Goal: Task Accomplishment & Management: Use online tool/utility

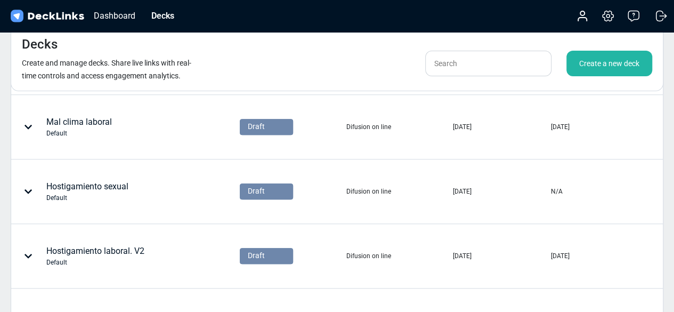
scroll to position [381, 0]
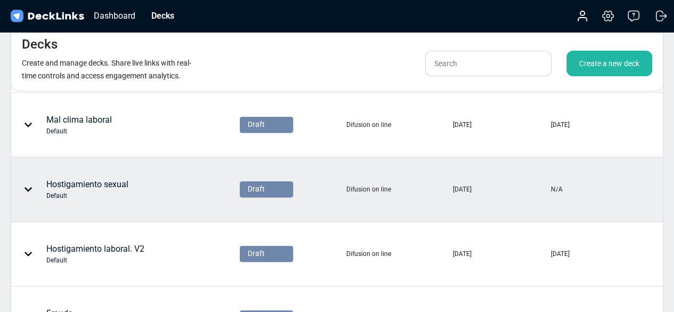
click at [60, 178] on div "Hostigamiento sexual Default" at bounding box center [87, 189] width 82 height 22
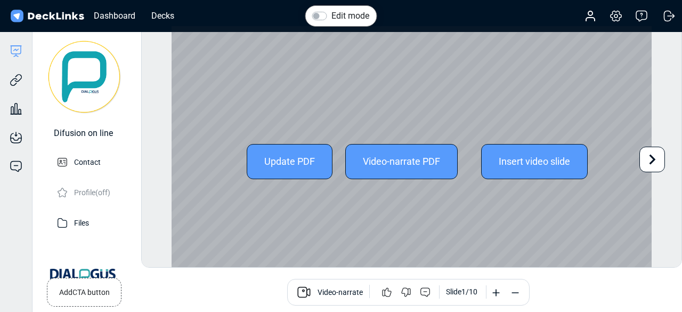
click at [429, 165] on div "Video-narrate PDF" at bounding box center [401, 161] width 112 height 35
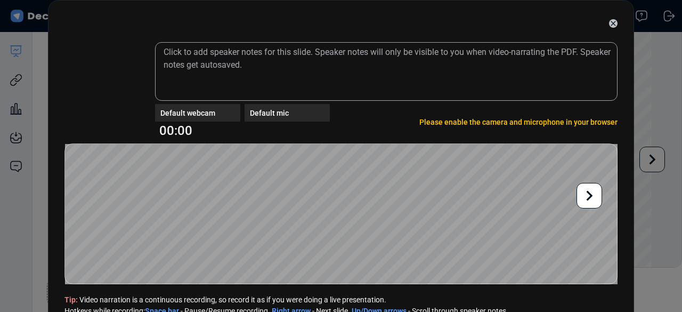
click at [609, 23] on icon at bounding box center [613, 23] width 9 height 9
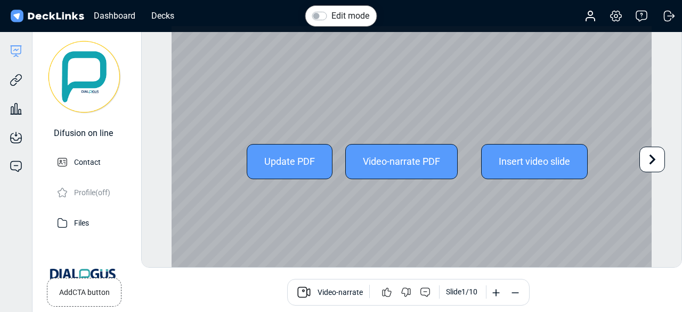
click at [574, 161] on div "Insert video slide" at bounding box center [534, 161] width 107 height 35
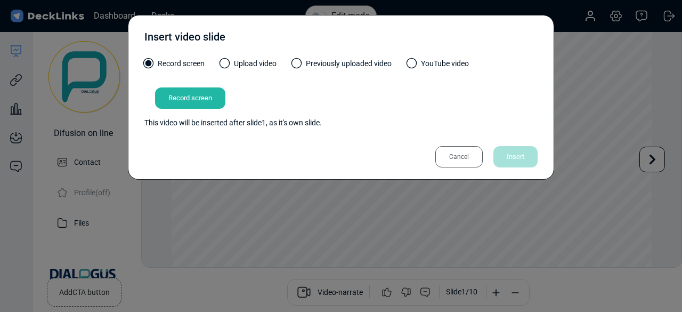
click at [255, 65] on label "Upload video" at bounding box center [248, 66] width 56 height 17
click at [0, 0] on input "Upload video" at bounding box center [0, 0] width 0 height 0
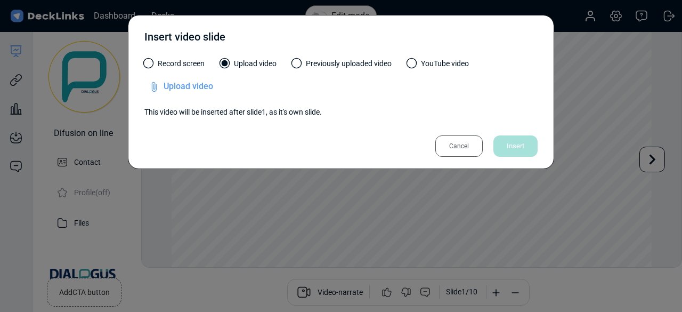
click at [193, 83] on span "Upload video" at bounding box center [188, 86] width 50 height 10
click at [0, 0] on input "Upload video" at bounding box center [0, 0] width 0 height 0
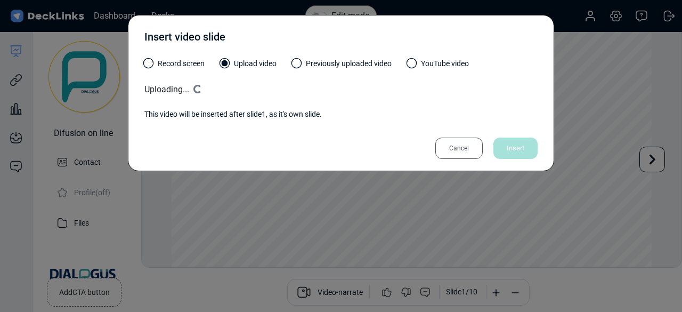
click at [310, 103] on div "Record screen Upload video Previously uploaded video YouTube video Uploading...…" at bounding box center [340, 89] width 393 height 62
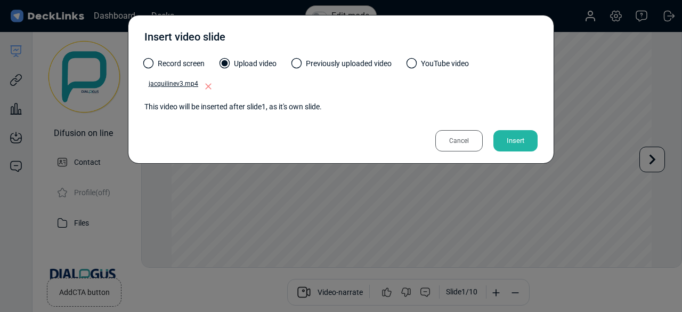
click at [509, 139] on div "Insert" at bounding box center [515, 140] width 44 height 21
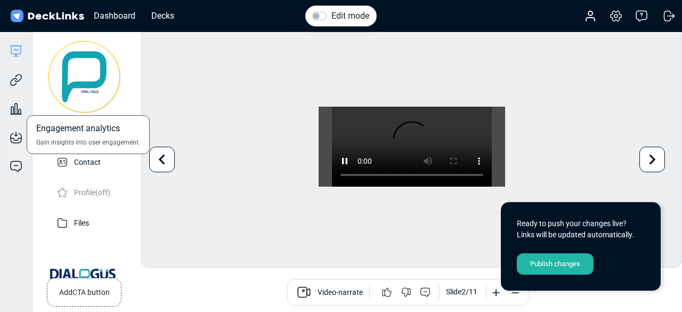
click at [16, 91] on div "Engagement analytics Gain insights into user engagement." at bounding box center [16, 100] width 32 height 29
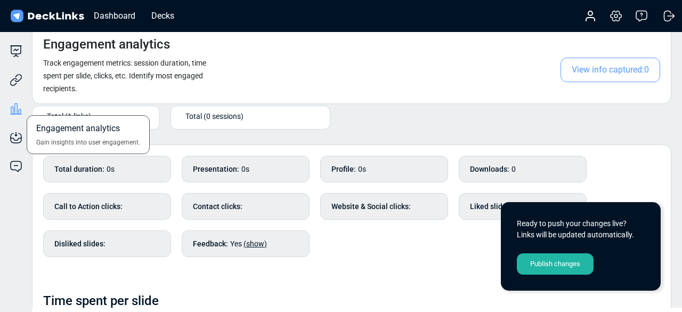
click at [20, 89] on div "Engagement analytics Gain insights into user engagement." at bounding box center [16, 100] width 32 height 29
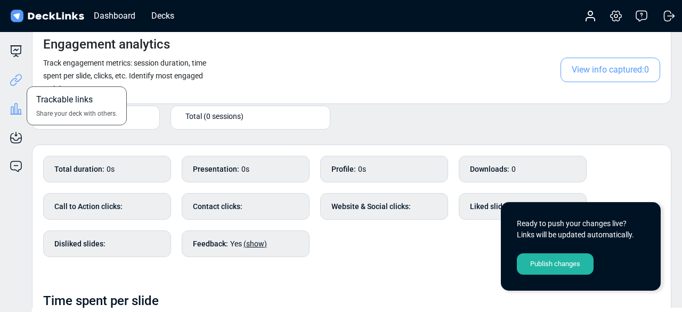
click at [20, 82] on icon at bounding box center [16, 79] width 13 height 13
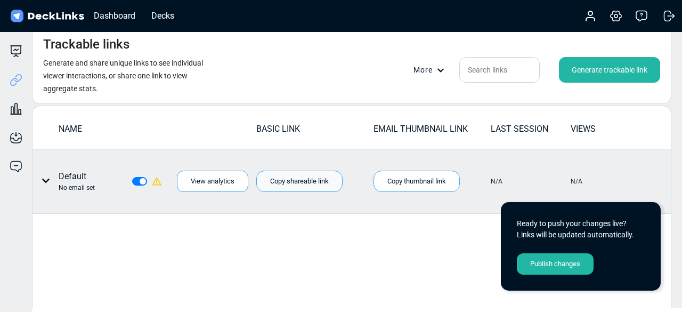
click at [330, 181] on div "Copy shareable link" at bounding box center [299, 180] width 86 height 21
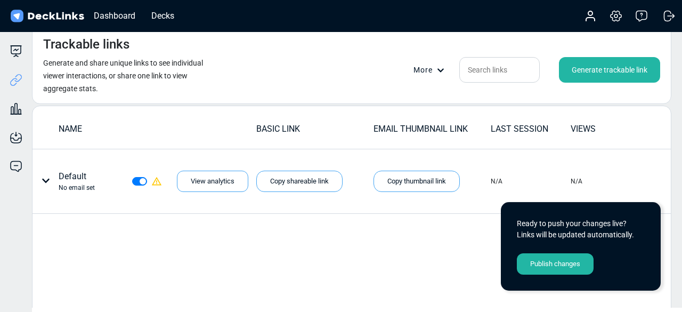
click at [574, 269] on div "Publish changes" at bounding box center [555, 263] width 77 height 21
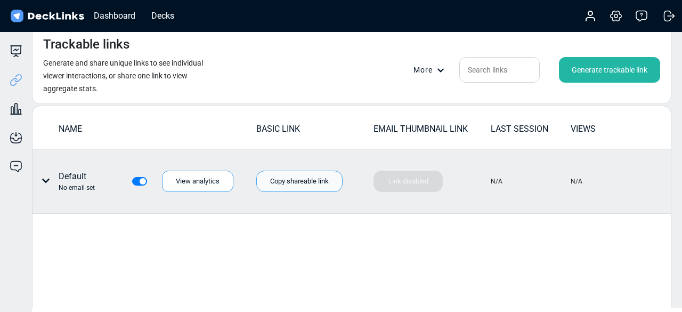
click at [297, 181] on div "Copy shareable link" at bounding box center [299, 180] width 86 height 21
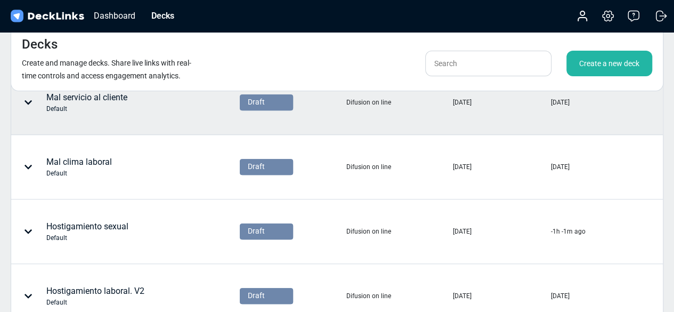
scroll to position [339, 0]
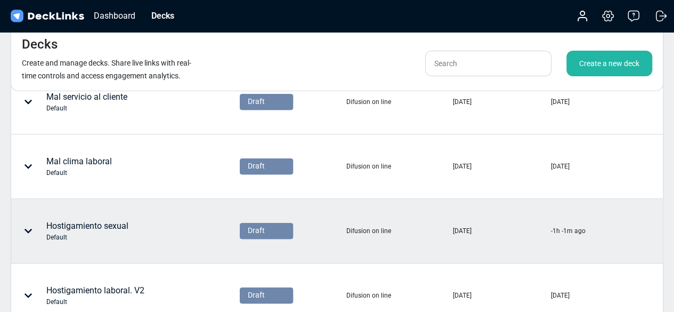
click at [138, 235] on div "Hostigamiento sexual Default" at bounding box center [97, 231] width 170 height 32
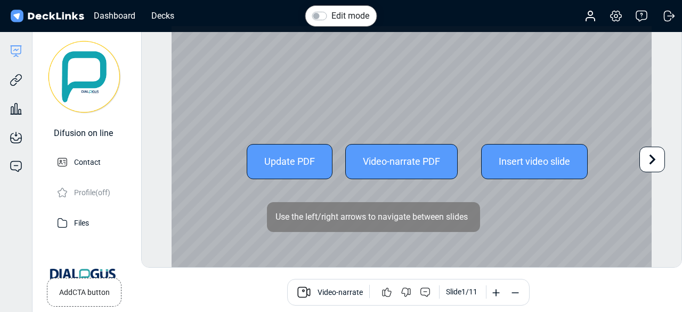
click at [650, 157] on icon at bounding box center [652, 159] width 20 height 20
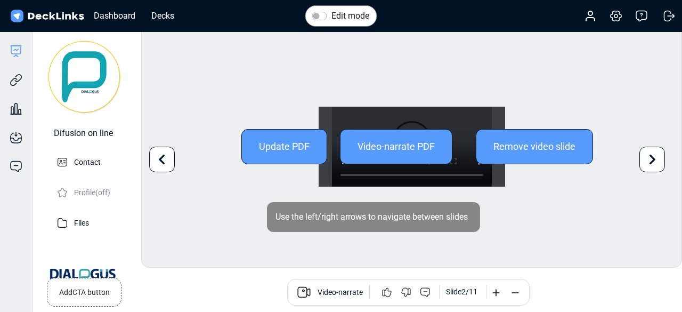
click at [159, 160] on icon at bounding box center [162, 159] width 6 height 10
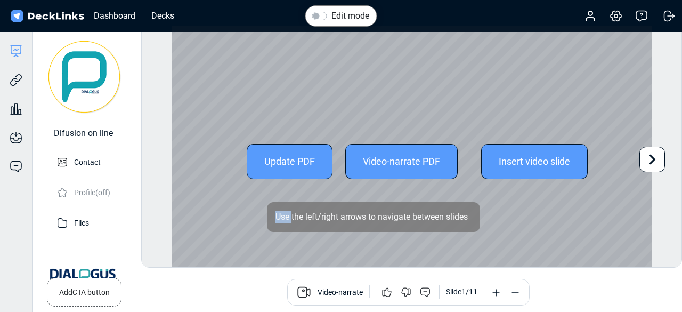
click at [159, 160] on div "Edit mode Change photo Updating this image will immediately apply to all of you…" at bounding box center [411, 147] width 541 height 242
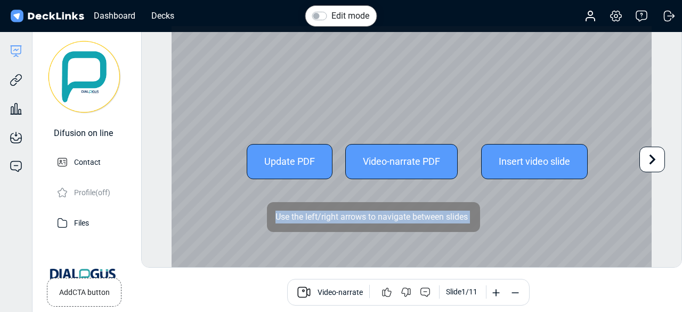
click at [159, 160] on div "Edit mode Change photo Updating this image will immediately apply to all of you…" at bounding box center [411, 147] width 541 height 242
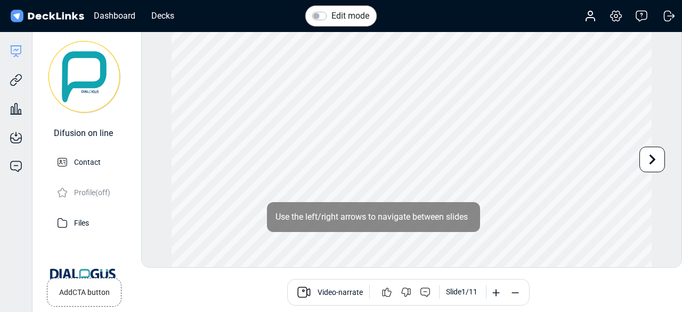
click at [154, 153] on div "Edit mode Change photo Updating this image will immediately apply to all of you…" at bounding box center [411, 147] width 541 height 242
